Goal: Transaction & Acquisition: Obtain resource

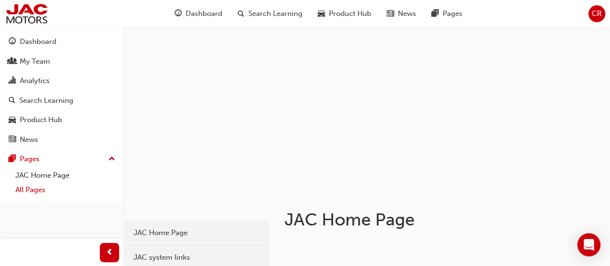
click at [27, 190] on link "All Pages" at bounding box center [65, 189] width 107 height 15
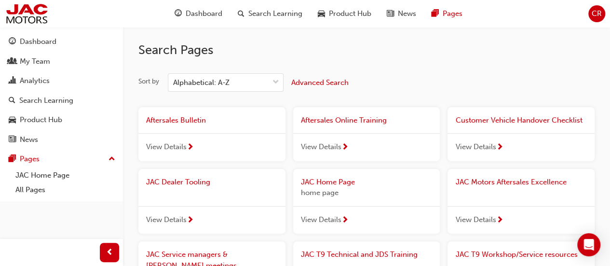
scroll to position [48, 0]
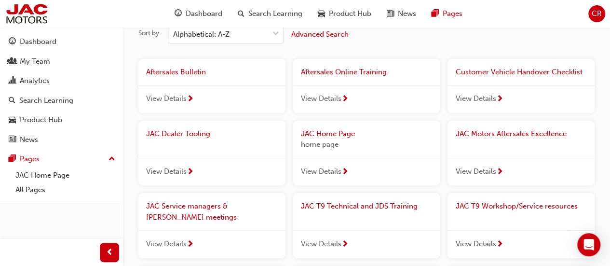
click at [170, 100] on span "View Details" at bounding box center [166, 98] width 40 height 11
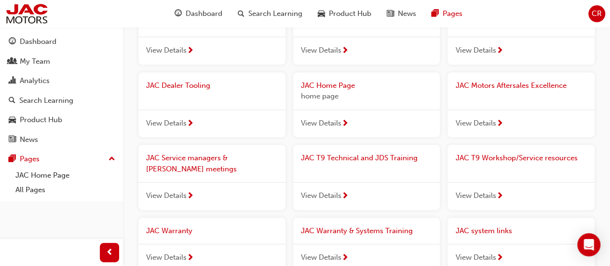
click at [488, 198] on span "View Details" at bounding box center [475, 195] width 40 height 11
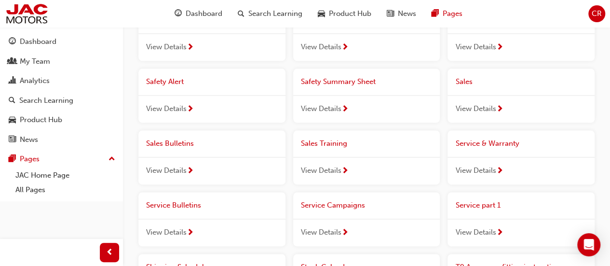
scroll to position [578, 0]
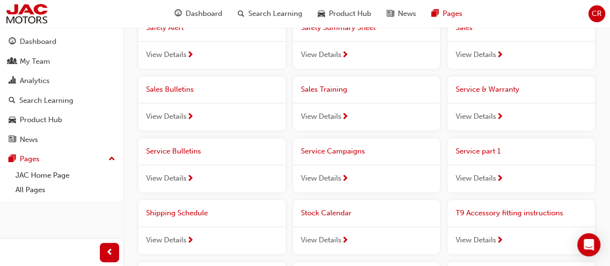
click at [493, 176] on span "View Details" at bounding box center [475, 178] width 40 height 11
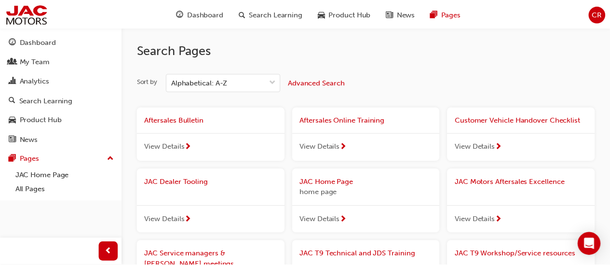
scroll to position [578, 0]
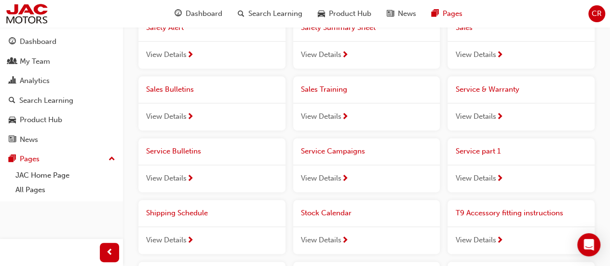
click at [153, 178] on span "View Details" at bounding box center [166, 178] width 40 height 11
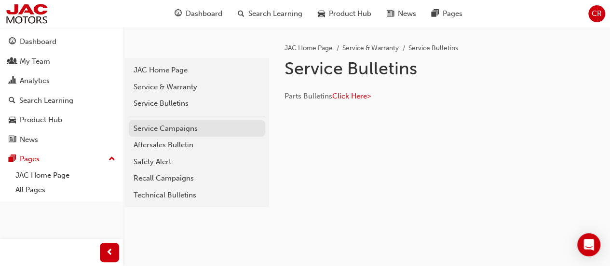
click at [218, 123] on div "Service Campaigns" at bounding box center [196, 128] width 127 height 11
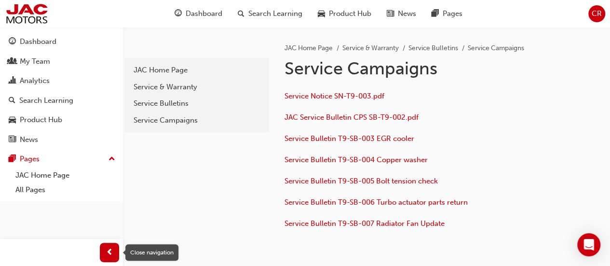
click at [109, 253] on span "prev-icon" at bounding box center [109, 252] width 7 height 12
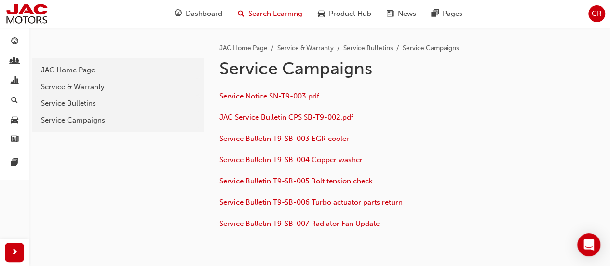
click at [281, 8] on span "Search Learning" at bounding box center [275, 13] width 54 height 11
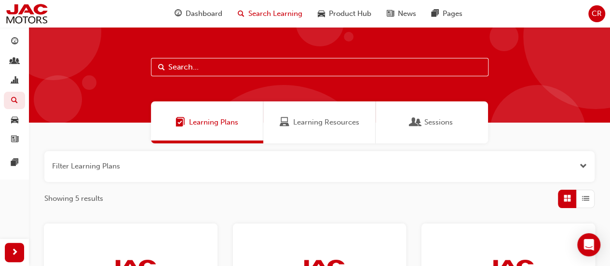
click at [300, 72] on input "text" at bounding box center [319, 67] width 337 height 18
type input "PRICING"
click at [313, 126] on span "Learning Resources" at bounding box center [326, 122] width 66 height 11
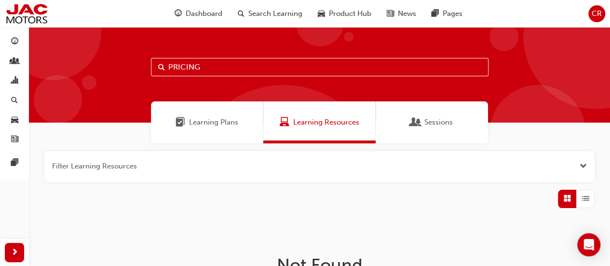
click at [176, 179] on button "button" at bounding box center [319, 166] width 550 height 31
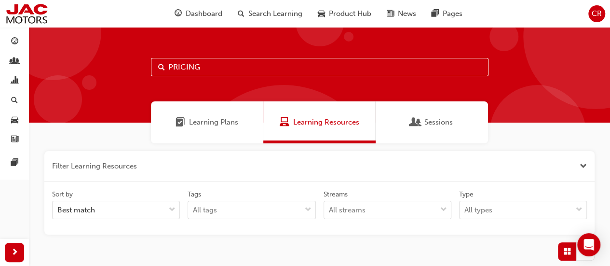
click at [239, 123] on div "Learning Plans" at bounding box center [207, 122] width 112 height 42
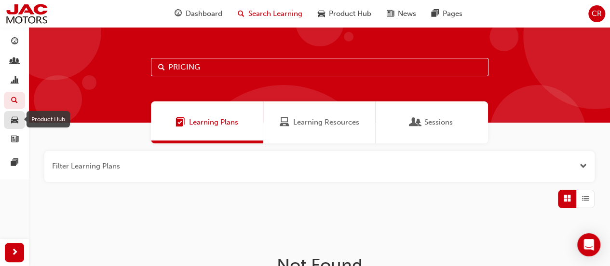
click at [14, 118] on span "car-icon" at bounding box center [14, 120] width 7 height 9
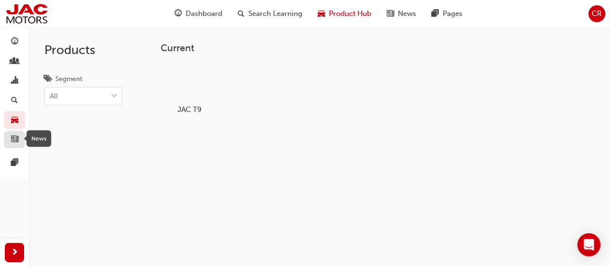
click at [14, 138] on span "news-icon" at bounding box center [14, 139] width 7 height 9
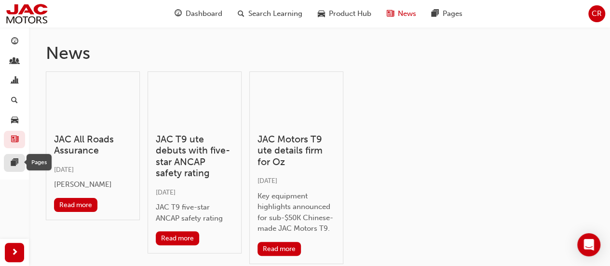
click at [15, 161] on span "pages-icon" at bounding box center [14, 163] width 7 height 9
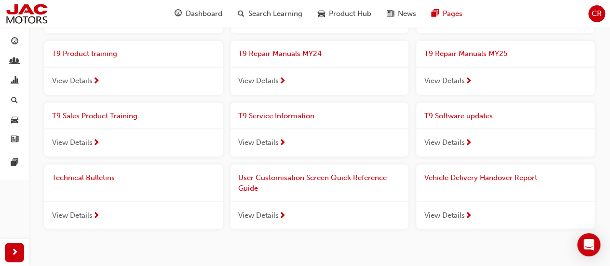
scroll to position [862, 0]
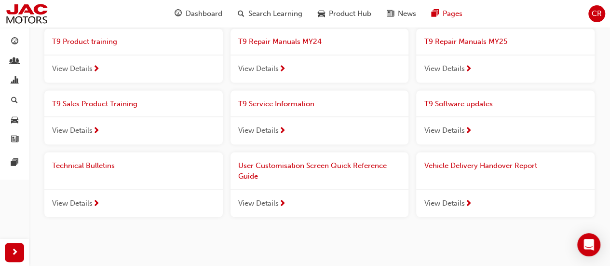
click at [261, 124] on span "View Details" at bounding box center [258, 129] width 40 height 11
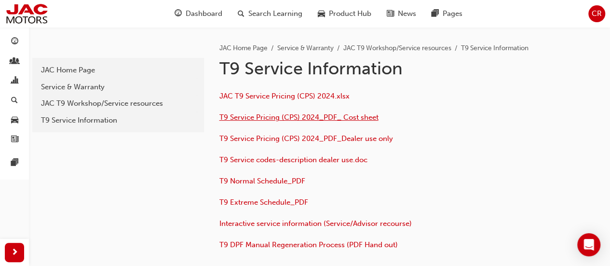
click at [269, 114] on span "T9 Service Pricing (CPS) 2024_PDF_ Cost sheet" at bounding box center [298, 117] width 159 height 9
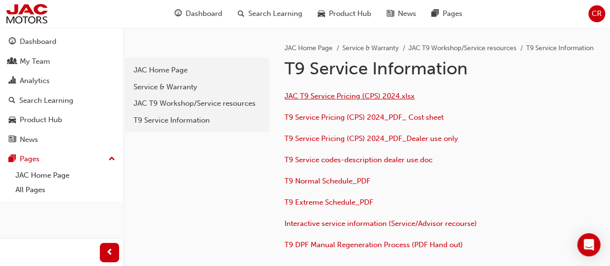
click at [359, 100] on span "JAC T9 Service Pricing (CPS) 2024.xlsx" at bounding box center [349, 96] width 130 height 9
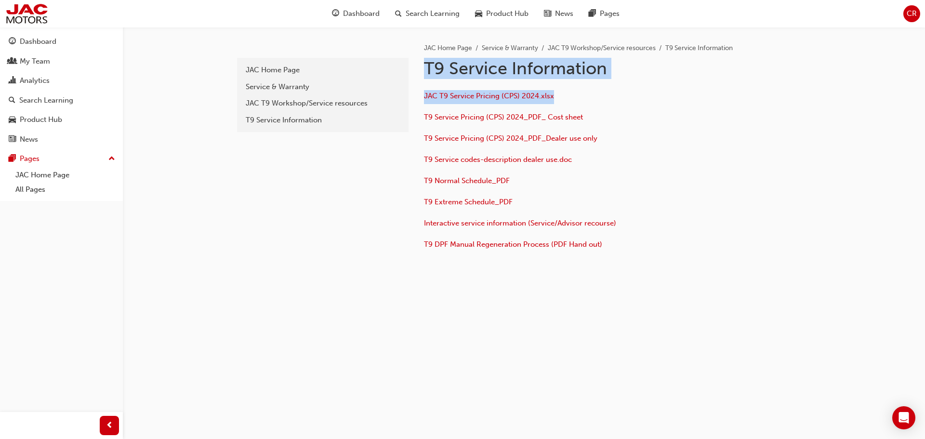
drag, startPoint x: 425, startPoint y: 66, endPoint x: 636, endPoint y: 83, distance: 211.7
click at [616, 83] on div "JAC Home Page Service & Warranty JAC T9 Workshop/Service resources T9 Service I…" at bounding box center [611, 143] width 405 height 233
click at [528, 119] on span "T9 Service Pricing (CPS) 2024_PDF_ Cost sheet" at bounding box center [503, 117] width 159 height 9
